Goal: Check status

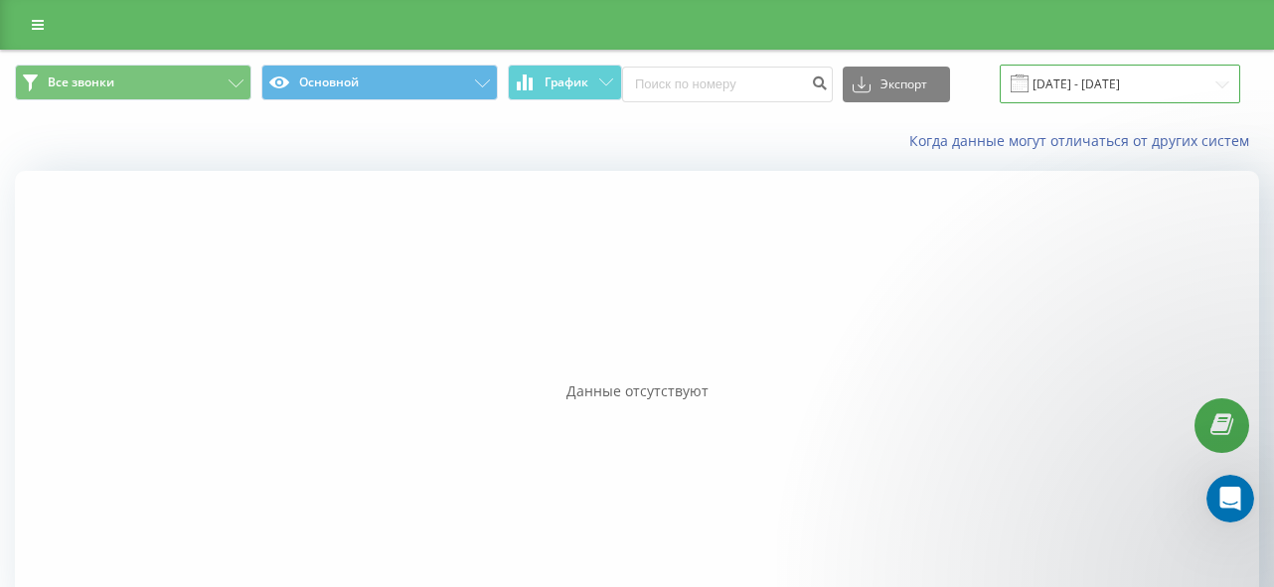
click at [1069, 80] on input "[DATE] - [DATE]" at bounding box center [1120, 84] width 241 height 39
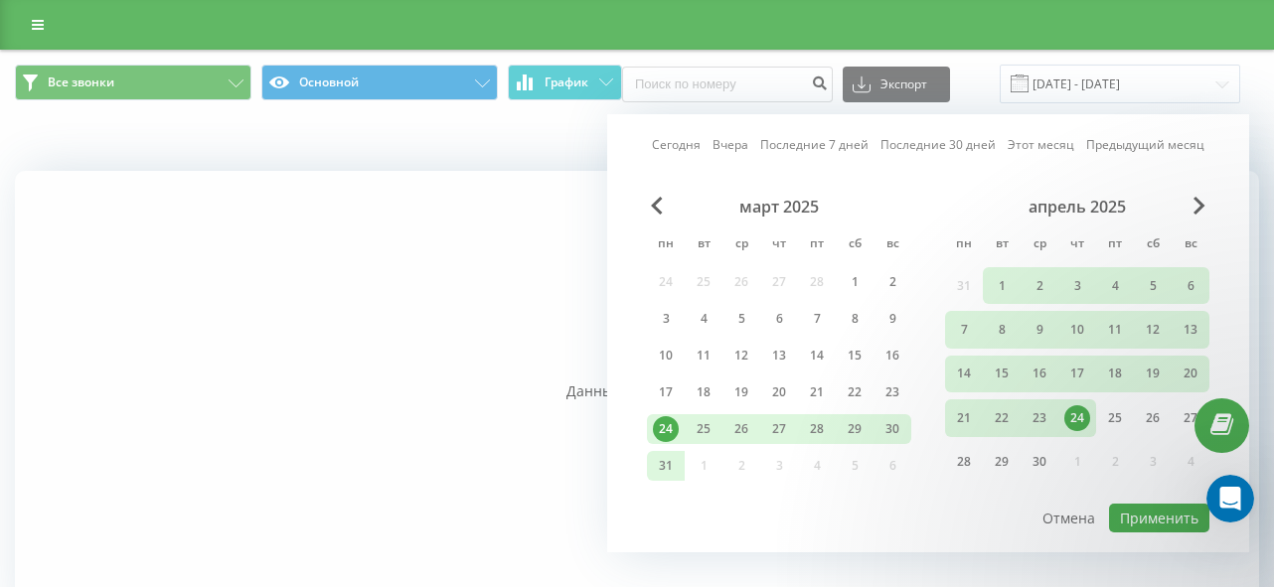
click at [695, 149] on link "Сегодня" at bounding box center [676, 144] width 49 height 19
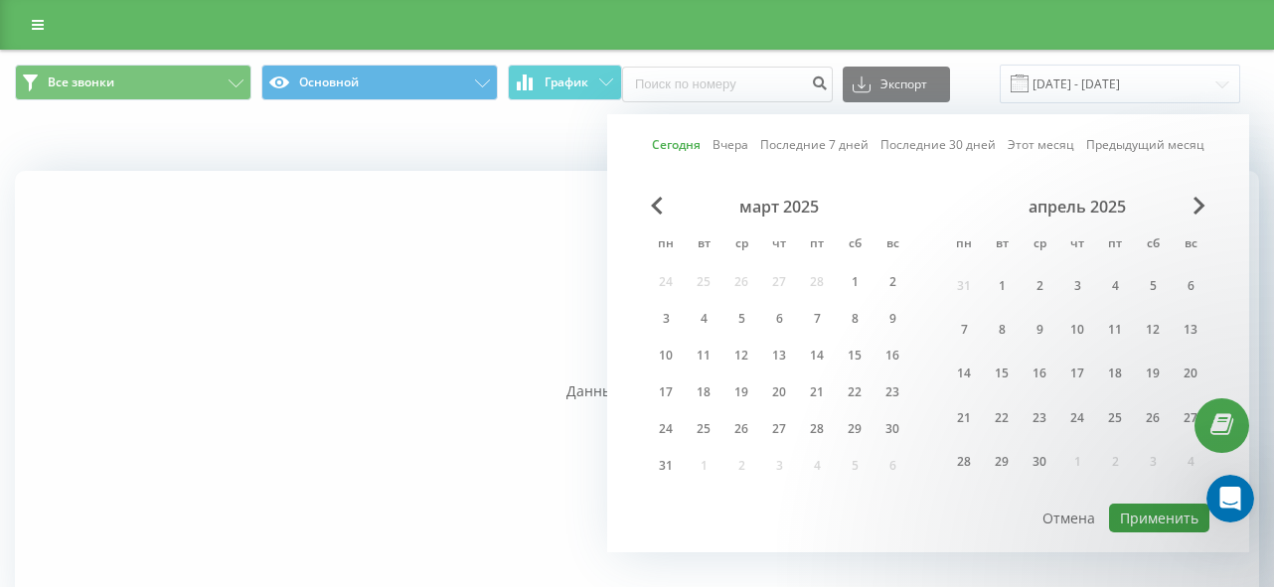
click at [1169, 514] on button "Применить" at bounding box center [1159, 518] width 100 height 29
type input "[DATE] - [DATE]"
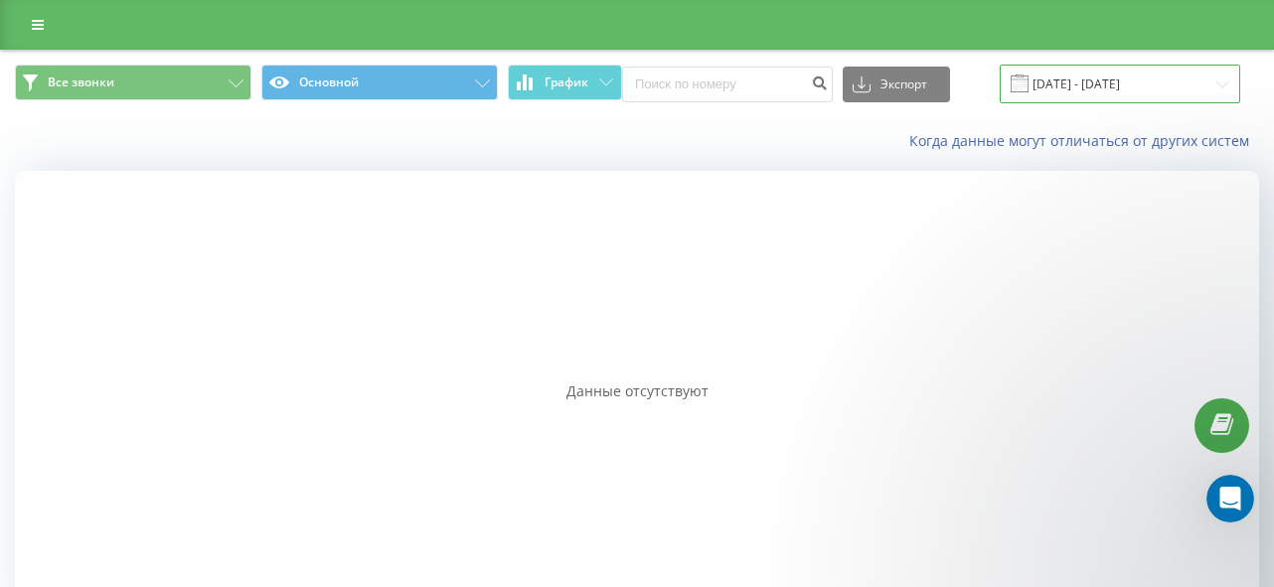
click at [1101, 70] on input "[DATE] - [DATE]" at bounding box center [1120, 84] width 241 height 39
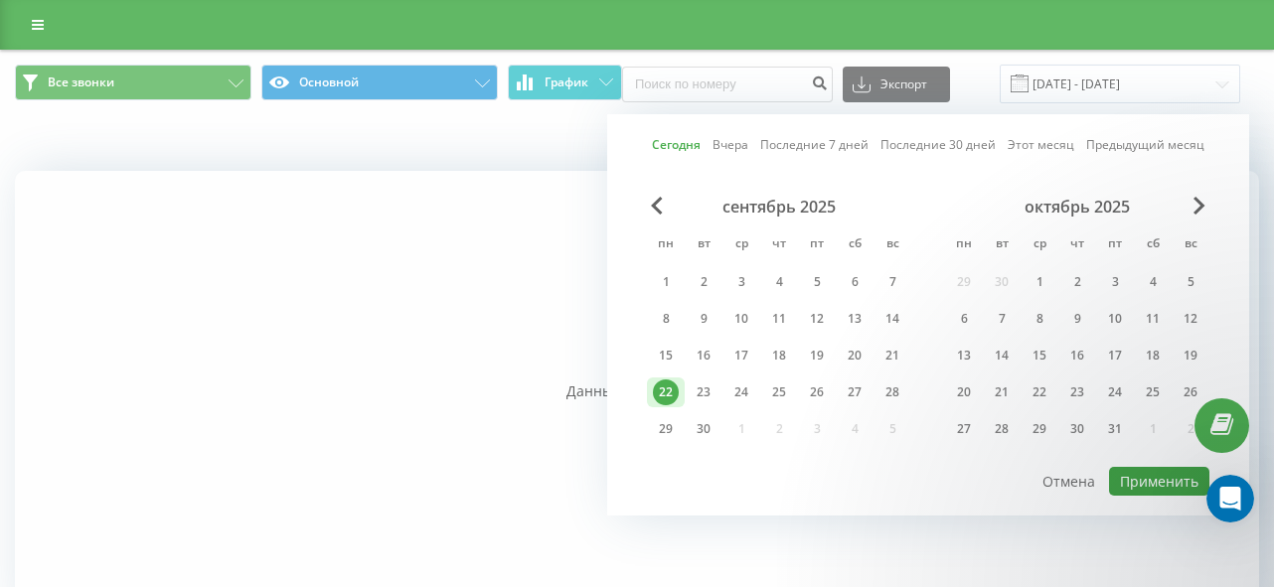
click at [1164, 484] on button "Применить" at bounding box center [1159, 481] width 100 height 29
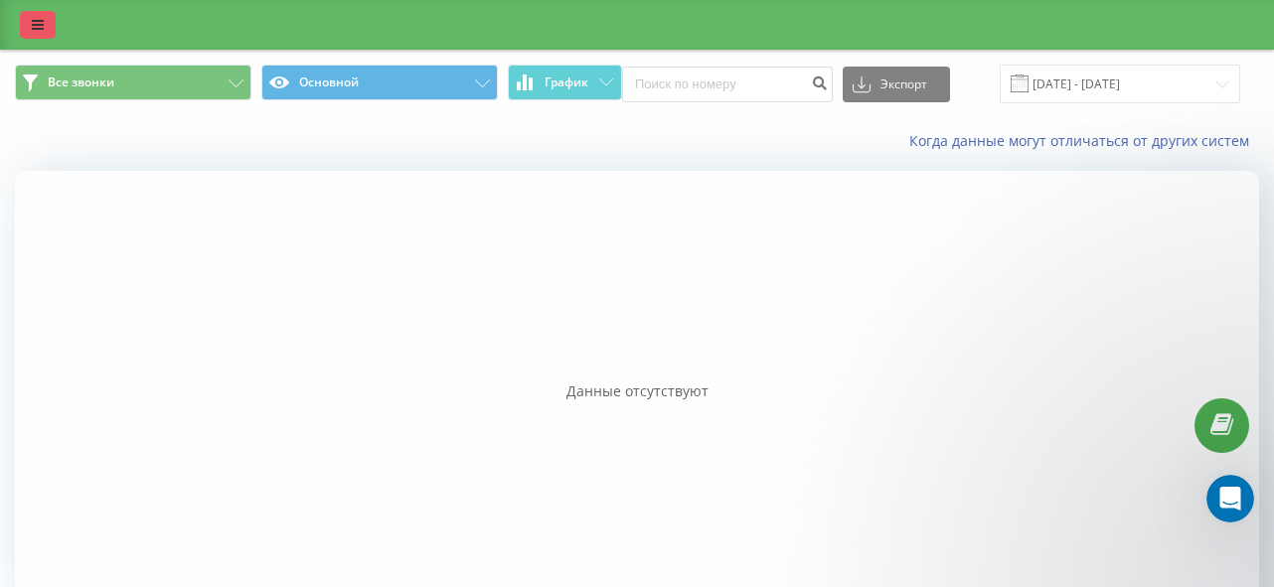
click at [28, 33] on link at bounding box center [38, 25] width 36 height 28
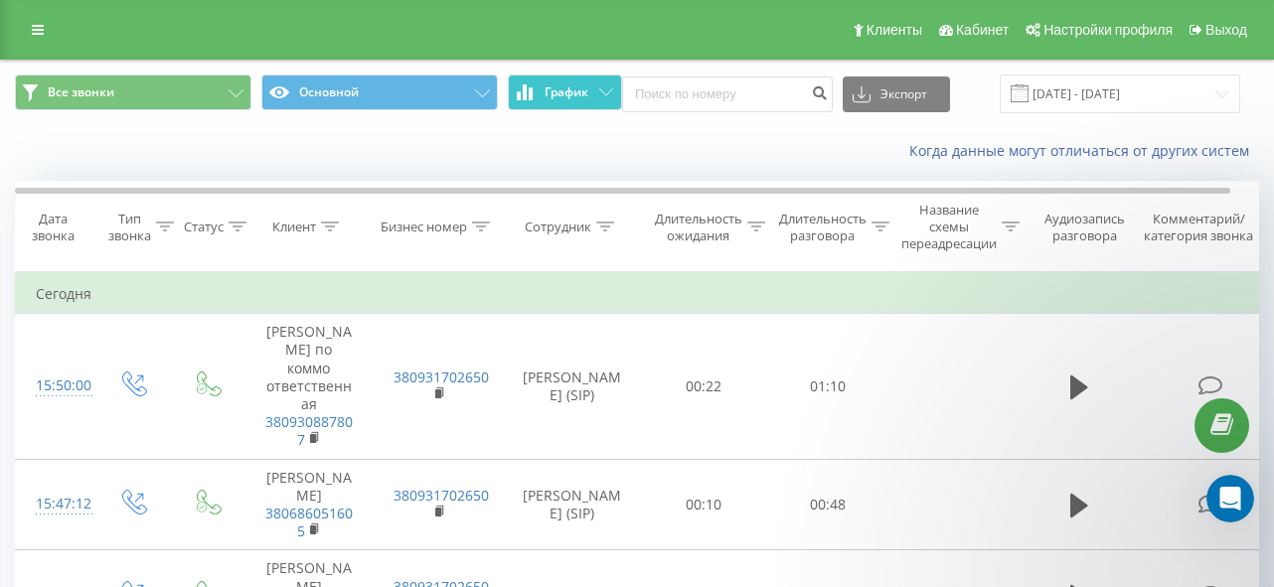
click at [561, 89] on span "График" at bounding box center [567, 92] width 44 height 14
